Goal: Information Seeking & Learning: Learn about a topic

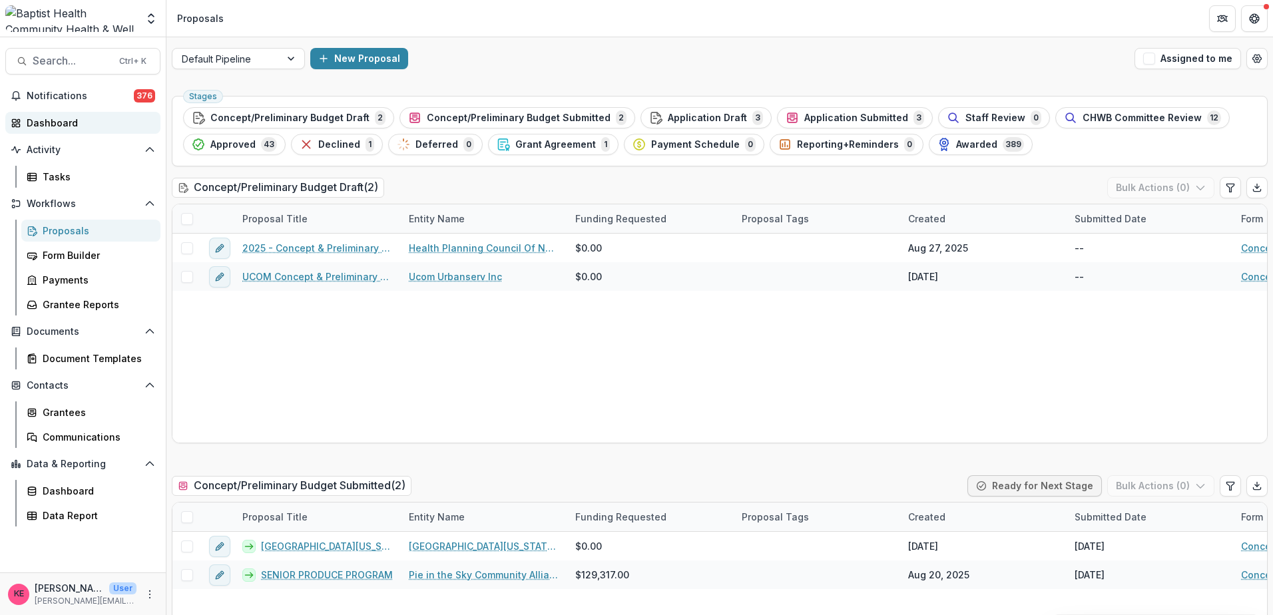
click at [98, 123] on div "Dashboard" at bounding box center [88, 123] width 123 height 14
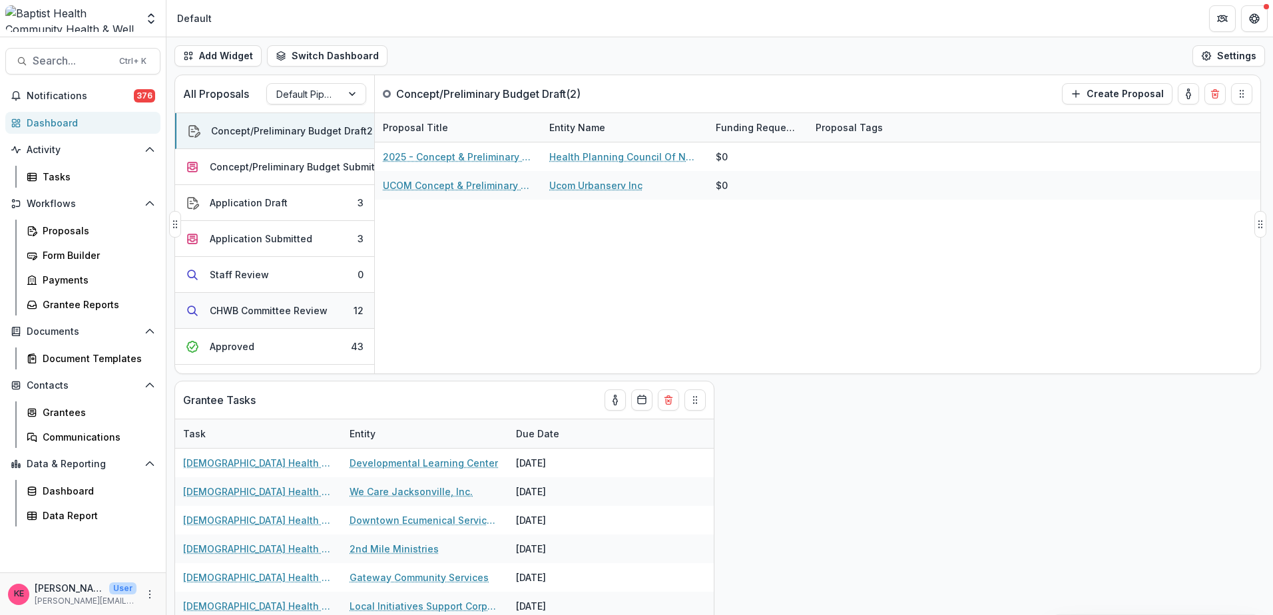
click at [312, 310] on div "CHWB Committee Review" at bounding box center [269, 311] width 118 height 14
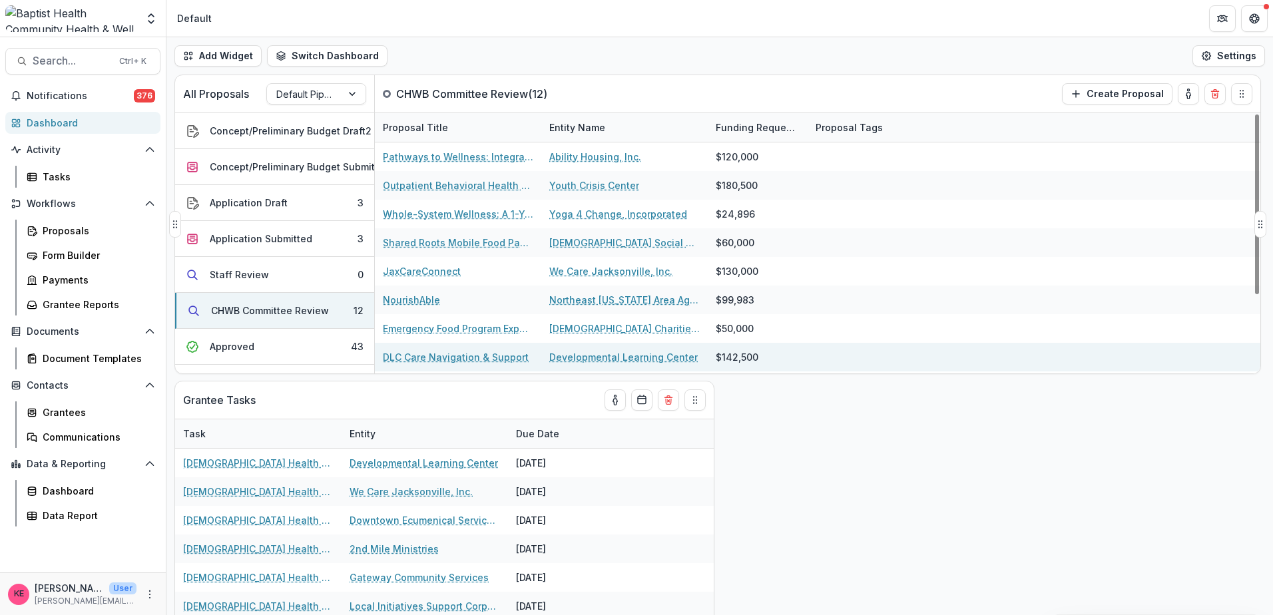
click at [490, 356] on link "DLC Care Navigation & Support" at bounding box center [456, 357] width 146 height 14
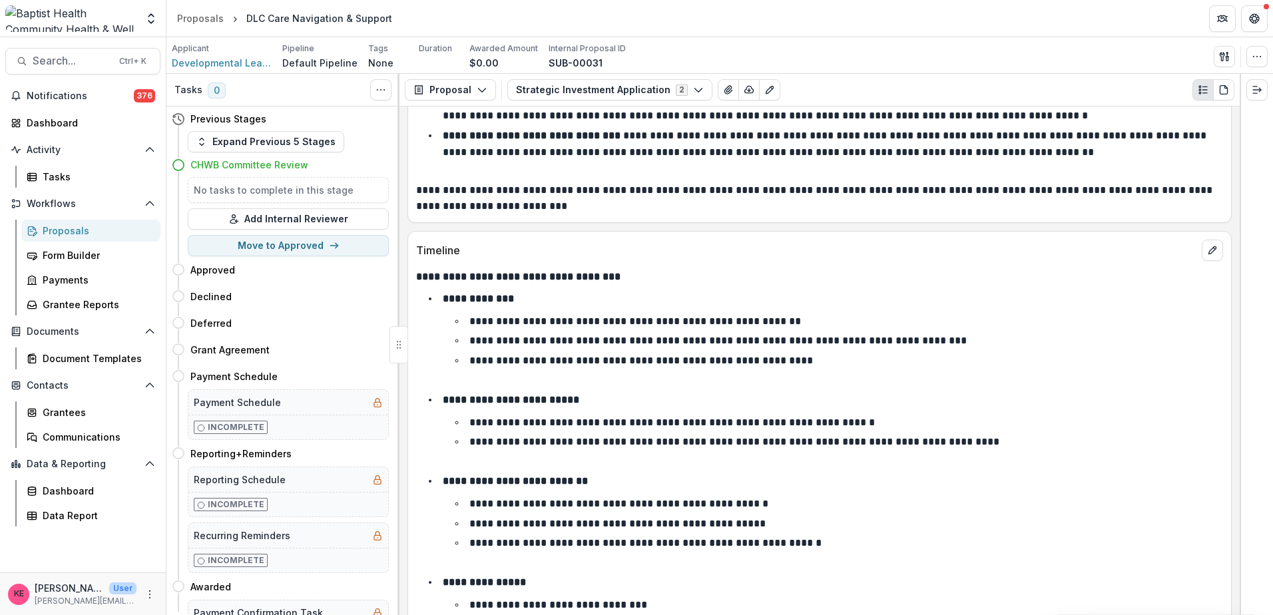
scroll to position [5327, 0]
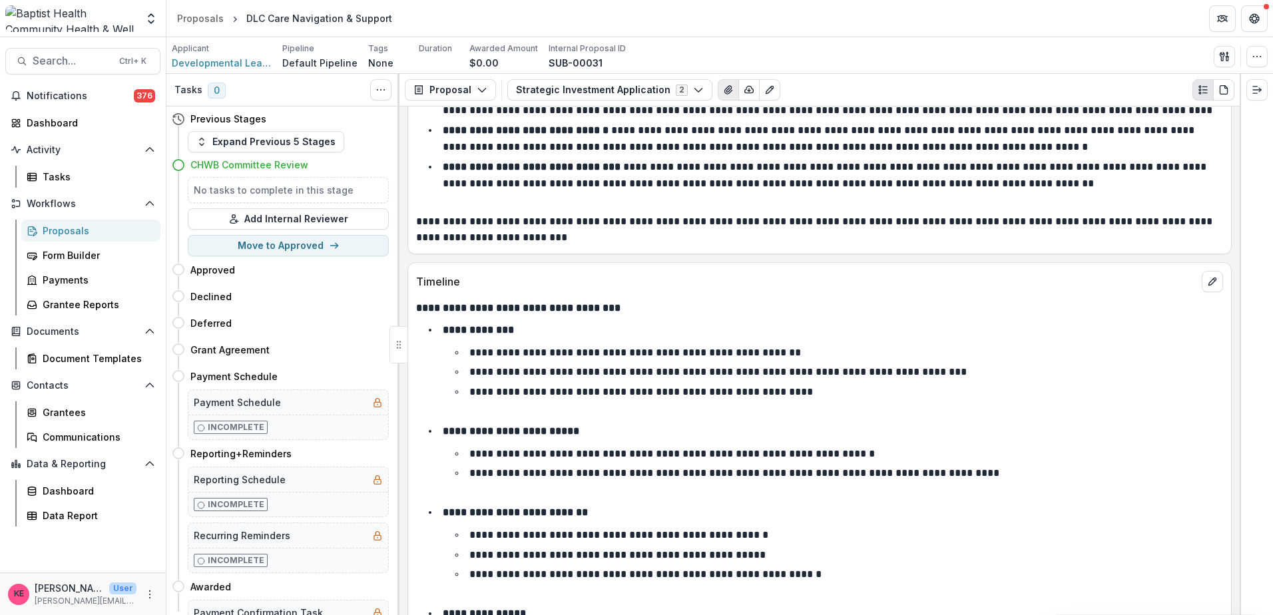
click at [723, 88] on icon "View Attached Files" at bounding box center [728, 90] width 11 height 11
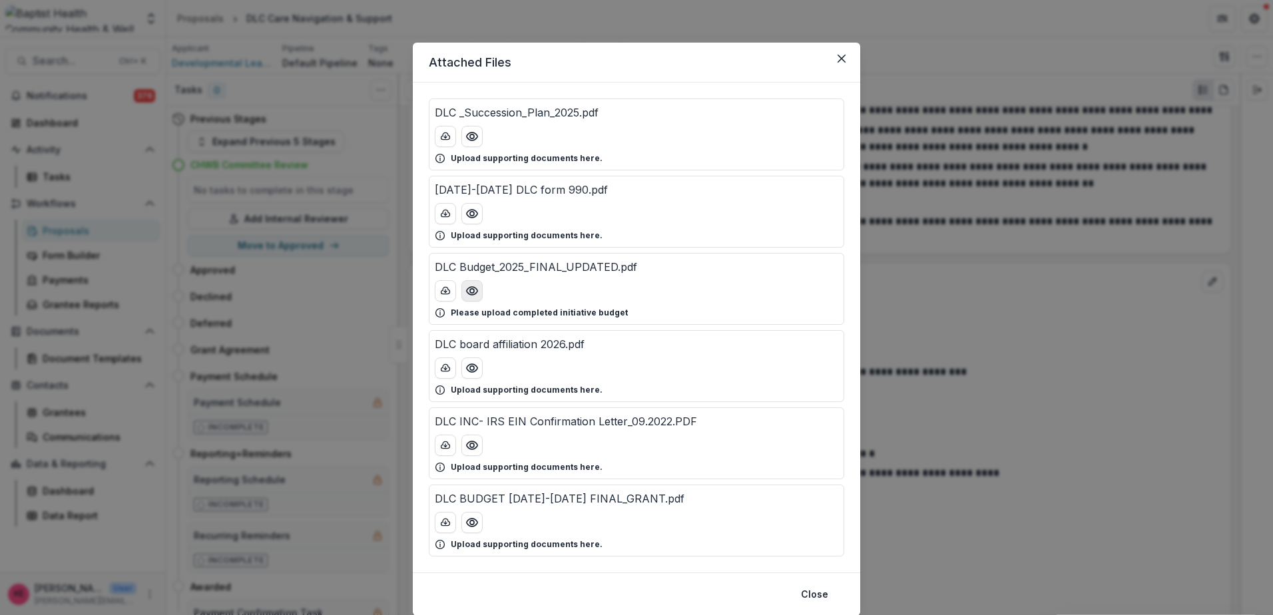
click at [467, 290] on icon "Preview DLC Budget_2025_FINAL_UPDATED.pdf" at bounding box center [471, 290] width 13 height 13
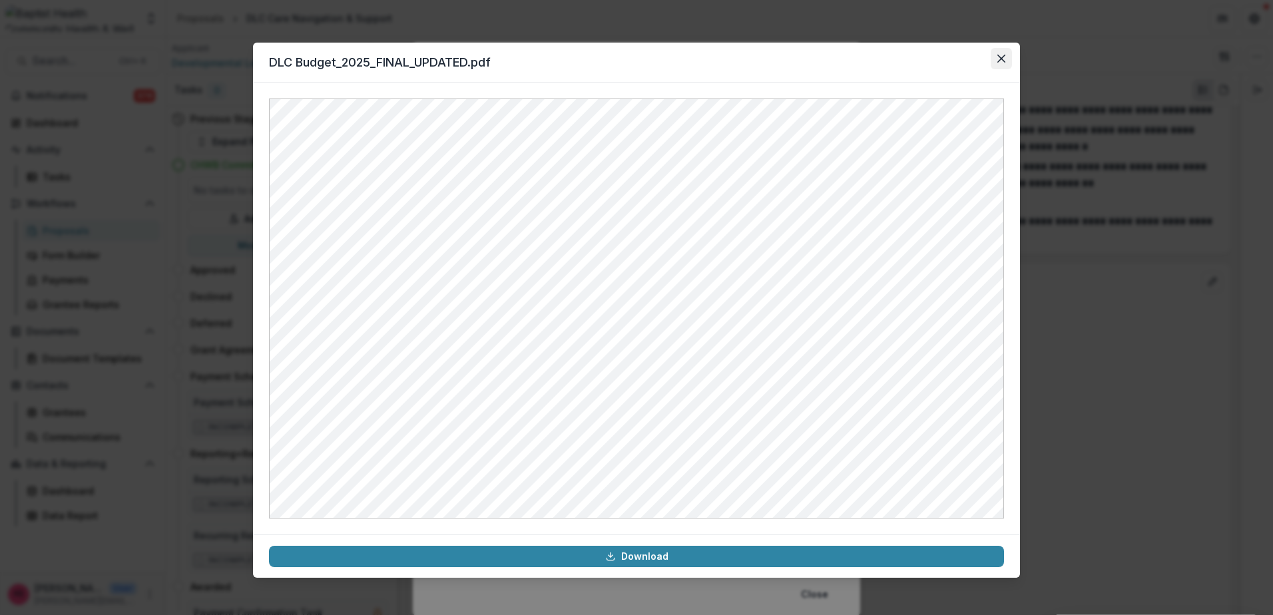
click at [1001, 52] on button "Close" at bounding box center [1001, 58] width 21 height 21
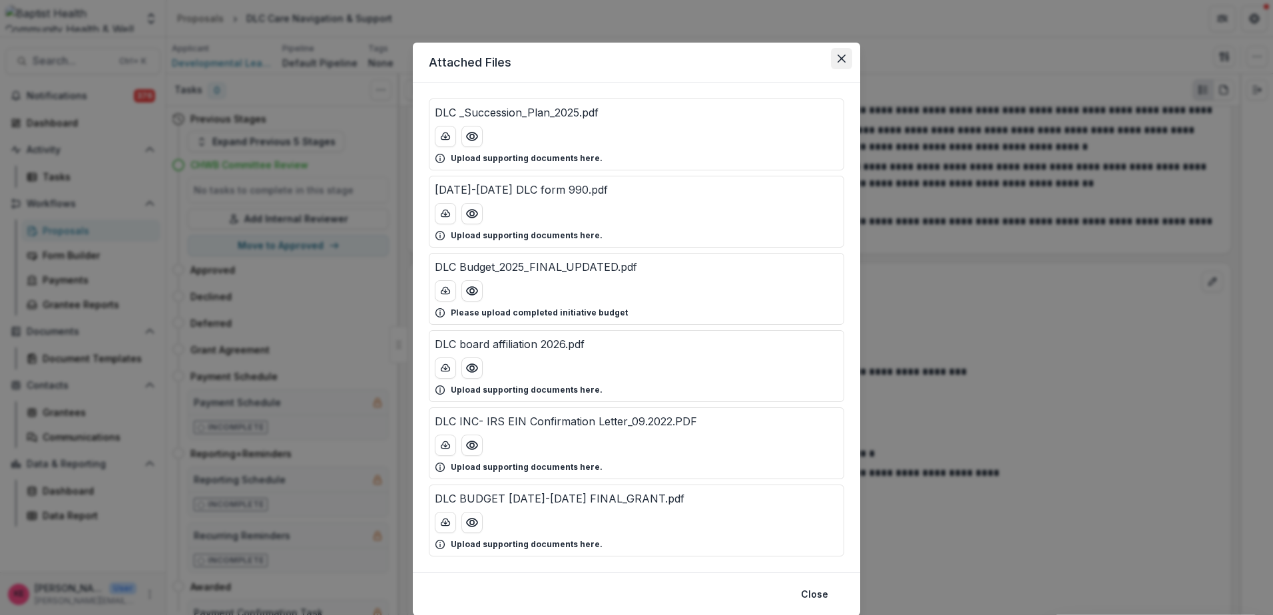
click at [840, 55] on icon "Close" at bounding box center [842, 59] width 8 height 8
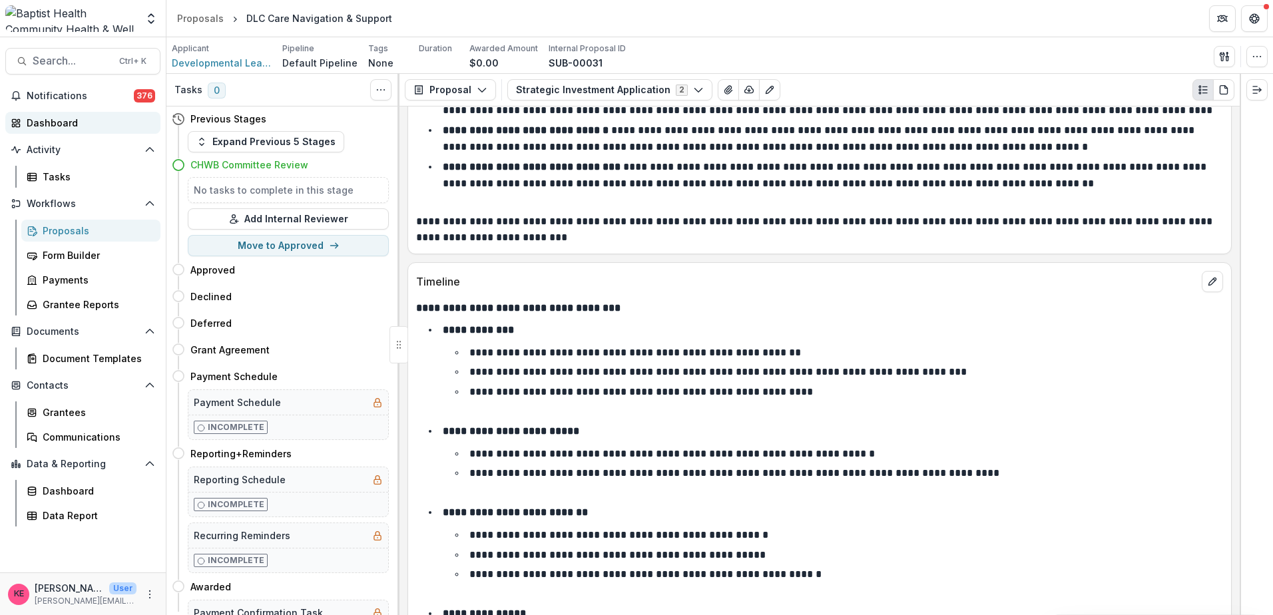
click at [29, 118] on div "Dashboard" at bounding box center [88, 123] width 123 height 14
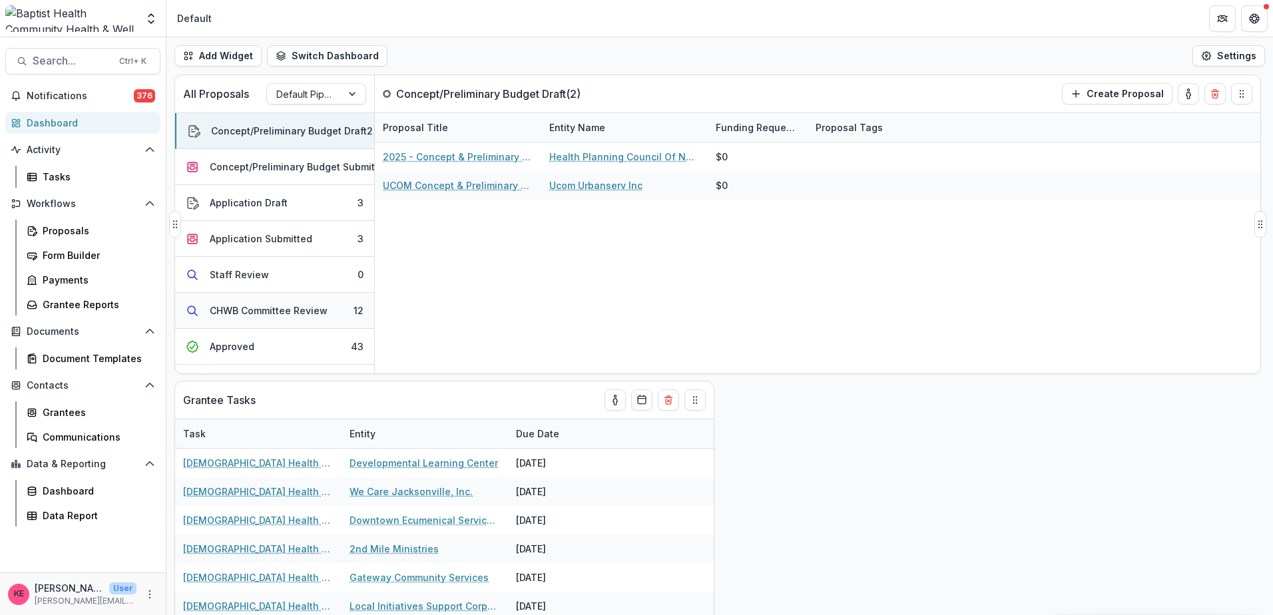
click at [268, 306] on div "CHWB Committee Review" at bounding box center [269, 311] width 118 height 14
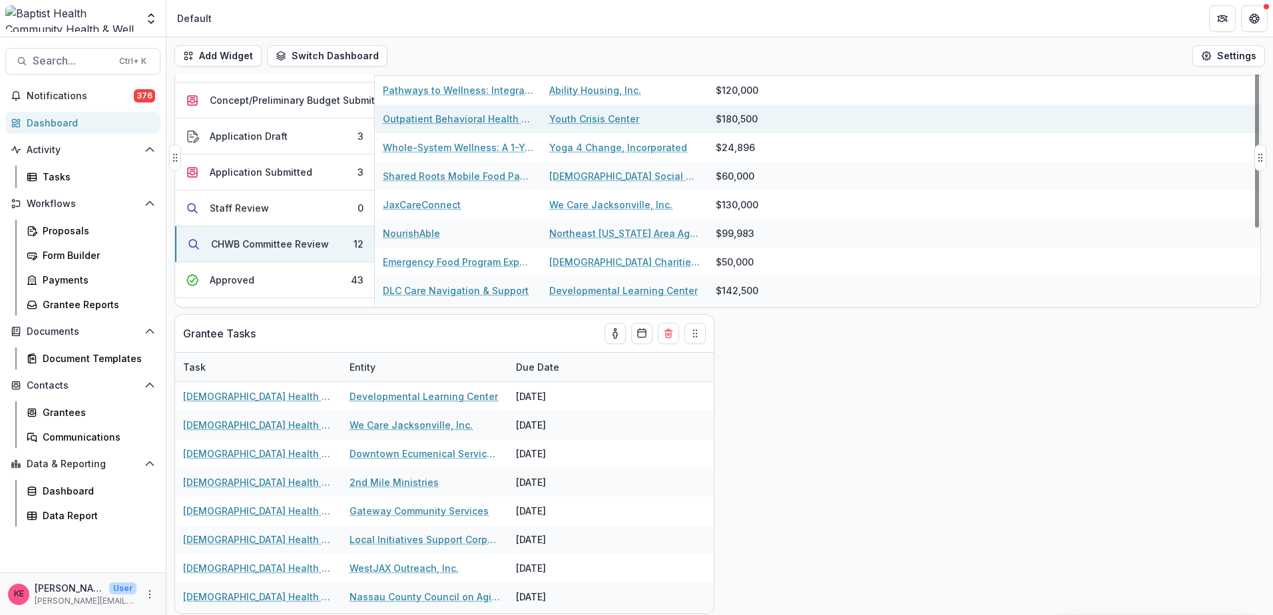
click at [470, 122] on link "Outpatient Behavioral Health Expansion" at bounding box center [458, 119] width 150 height 14
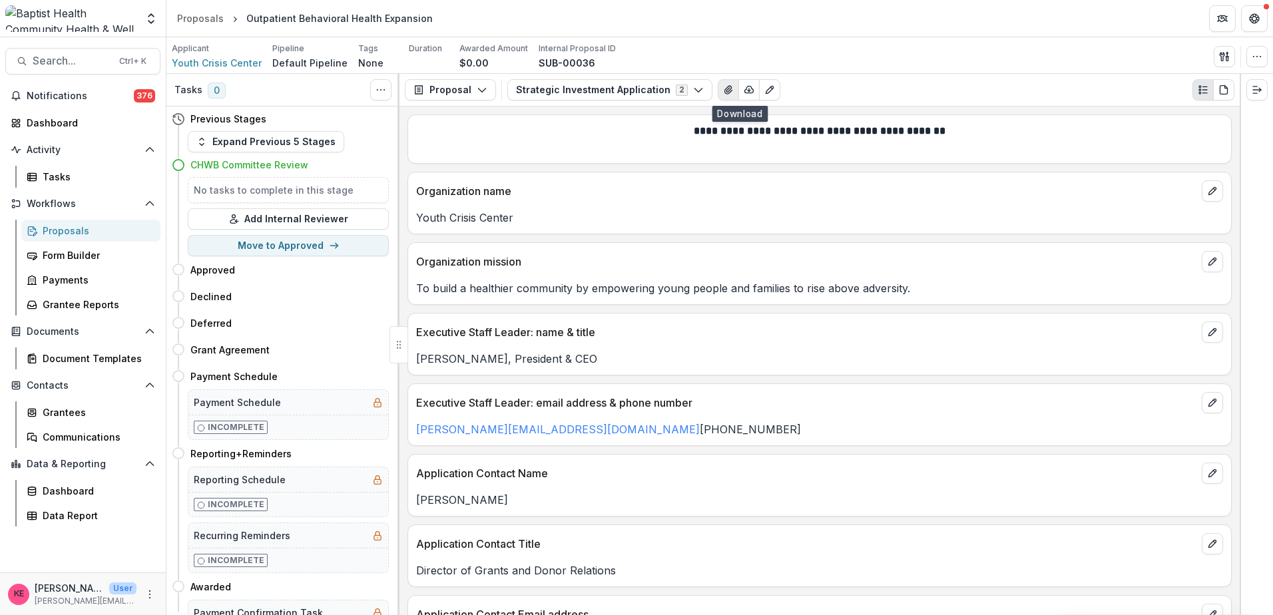
click at [723, 91] on icon "View Attached Files" at bounding box center [728, 90] width 11 height 11
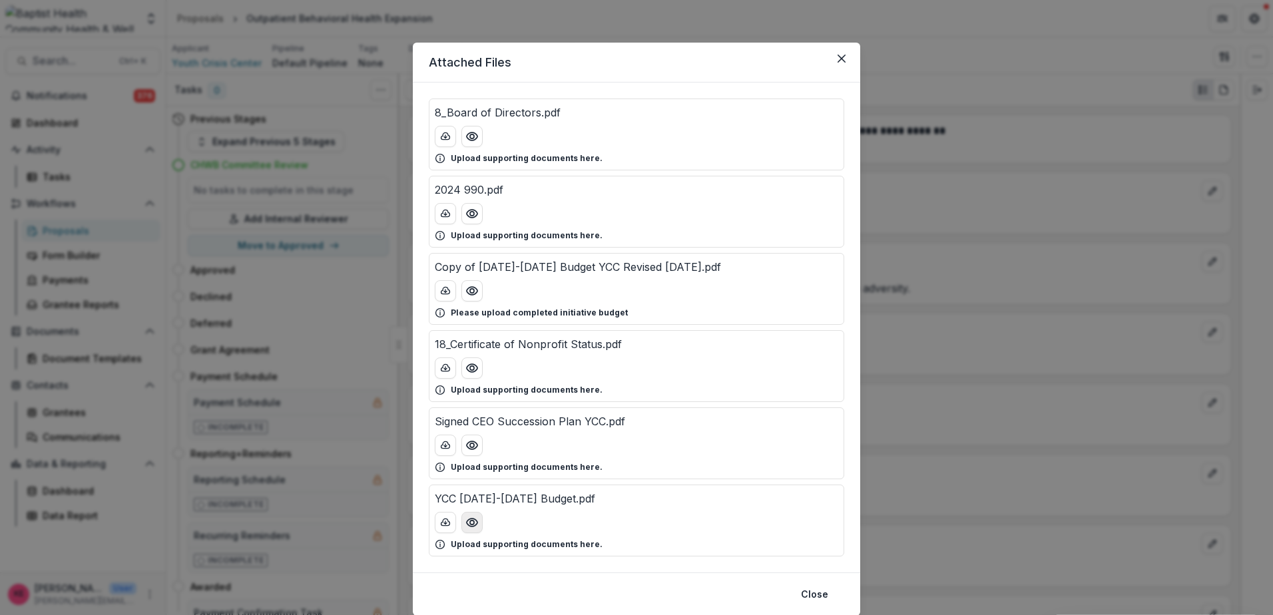
click at [471, 523] on icon "Preview YCC 2025-2026 Budget.pdf" at bounding box center [471, 522] width 13 height 13
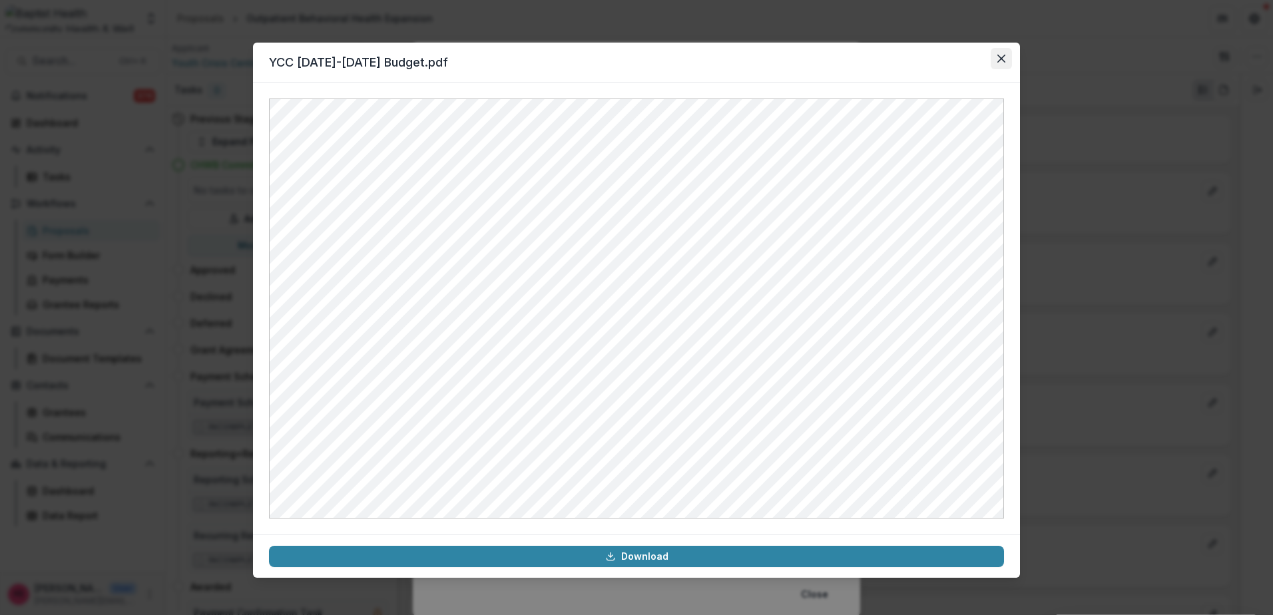
click at [1007, 63] on button "Close" at bounding box center [1001, 58] width 21 height 21
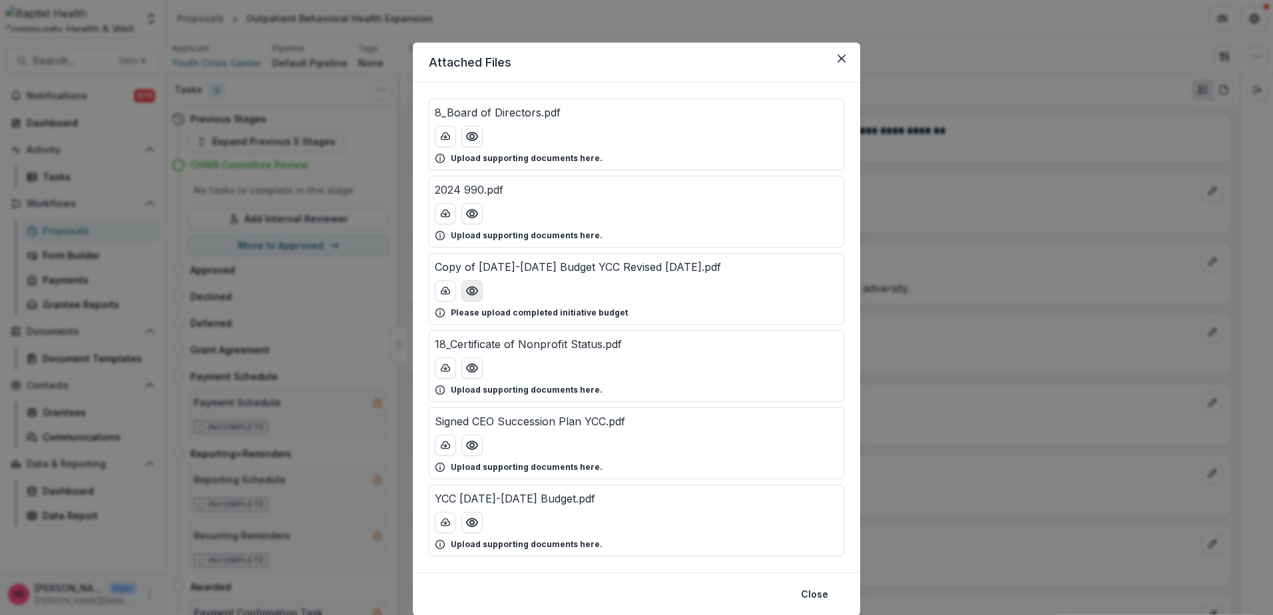
click at [467, 290] on icon "Preview Copy of 2025-2027 Budget YCC Revised 8-28-25.pdf" at bounding box center [471, 290] width 13 height 13
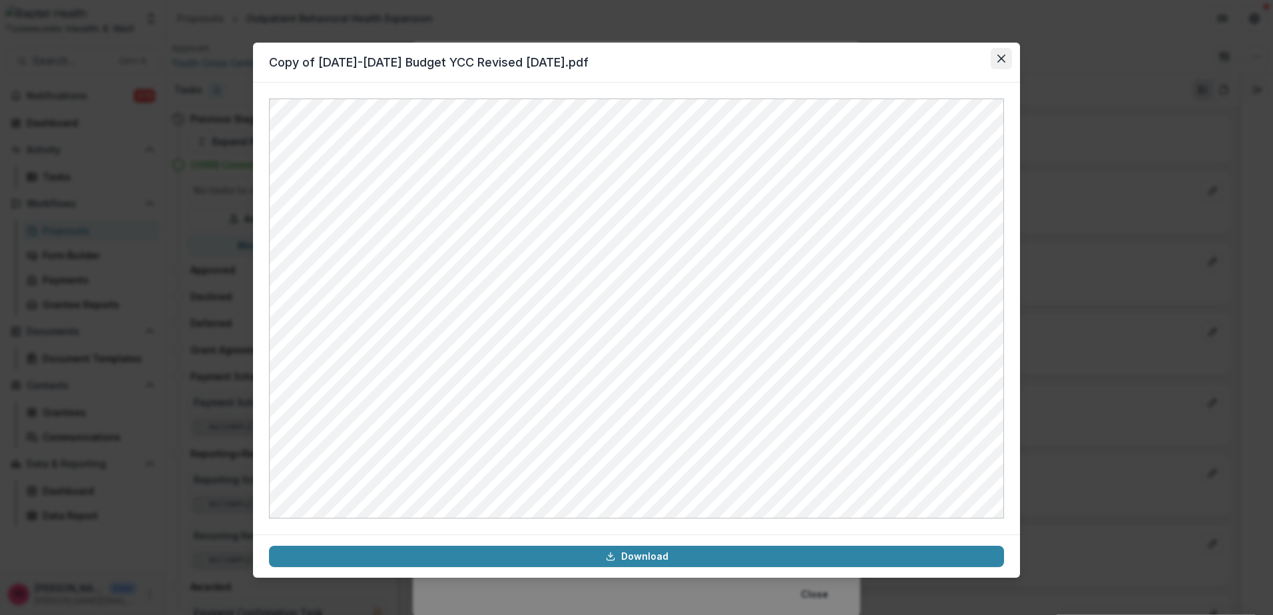
click at [999, 59] on icon "Close" at bounding box center [1001, 59] width 8 height 8
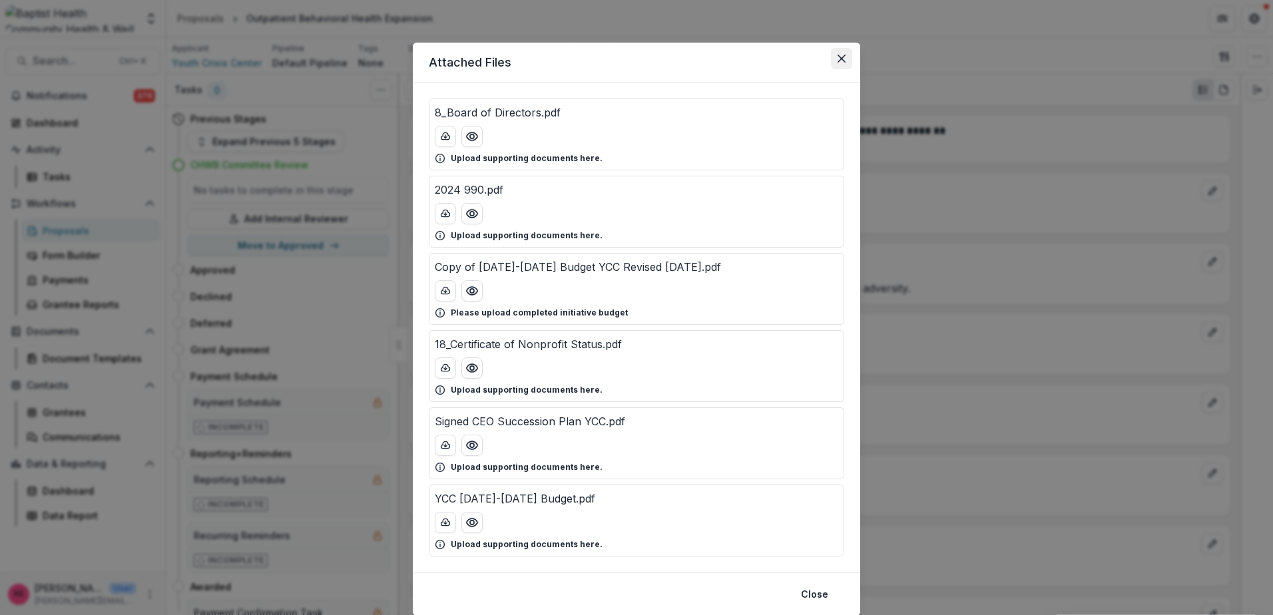
click at [842, 55] on icon "Close" at bounding box center [842, 59] width 8 height 8
